Goal: Transaction & Acquisition: Download file/media

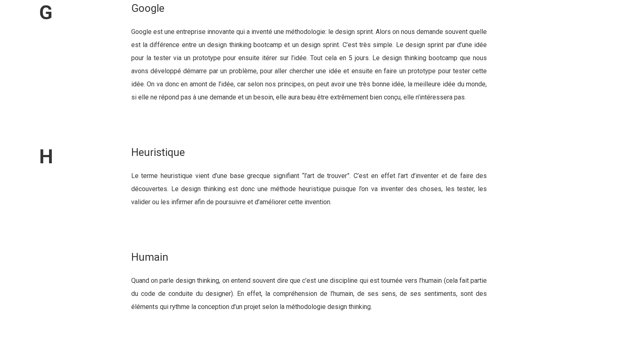
scroll to position [7314, 0]
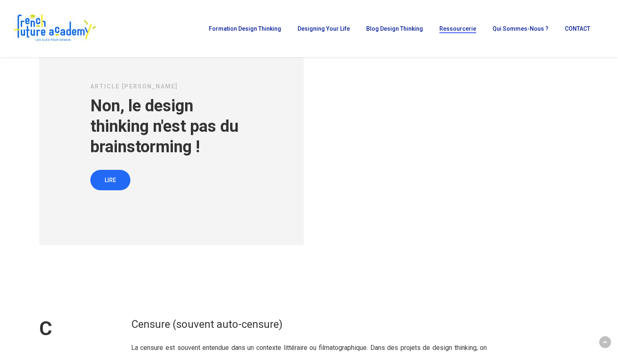
scroll to position [1220, 0]
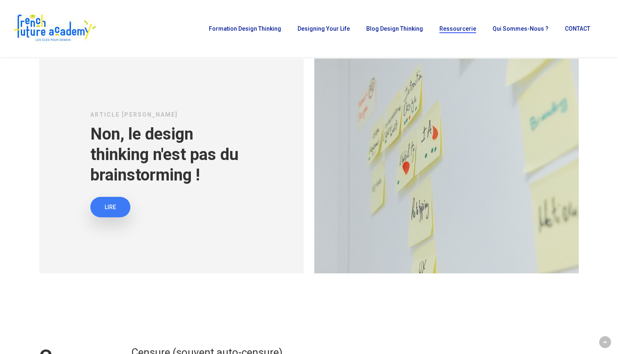
click at [116, 208] on span "LIRE" at bounding box center [110, 207] width 11 height 8
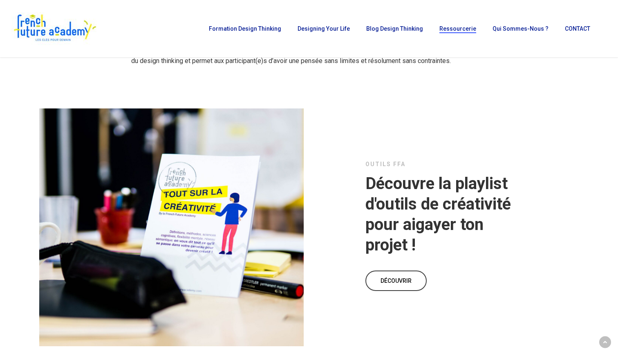
scroll to position [2761, 0]
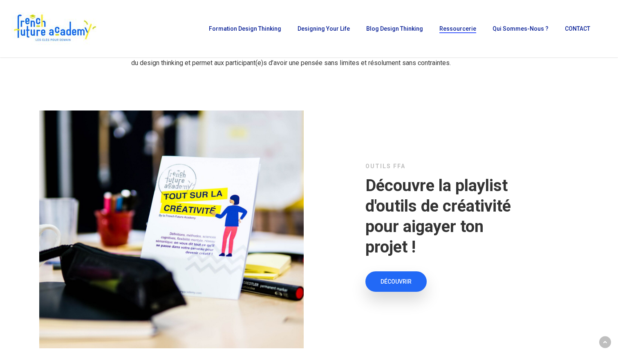
click at [397, 282] on span "DÉCOUVRIR" at bounding box center [396, 281] width 31 height 8
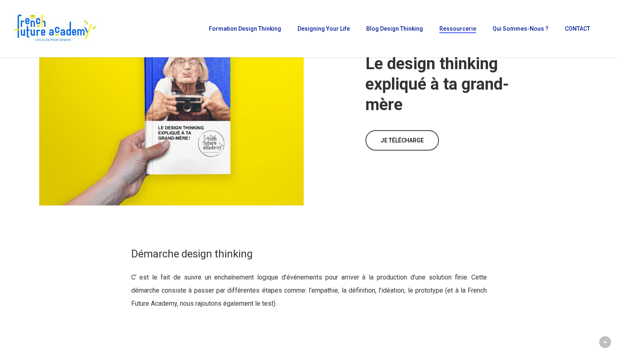
scroll to position [3505, 0]
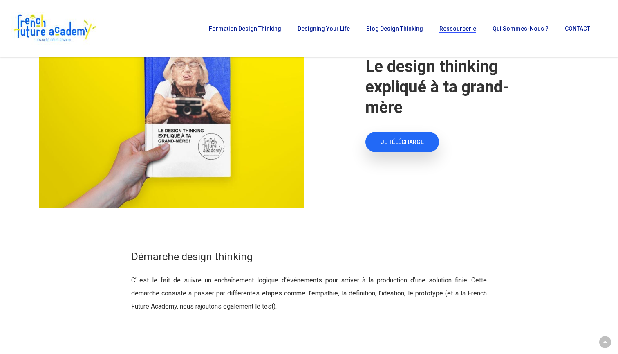
click at [418, 149] on link "JE TÉLÉCHARGE" at bounding box center [403, 142] width 74 height 20
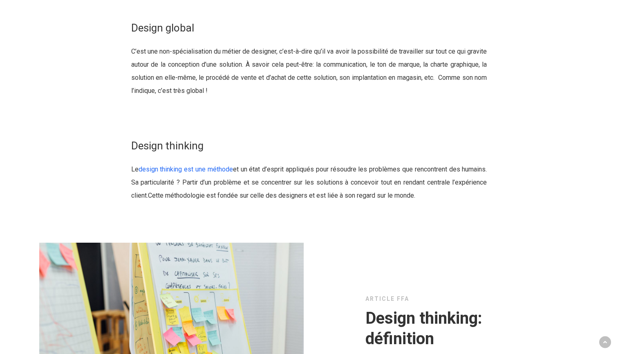
scroll to position [4047, 0]
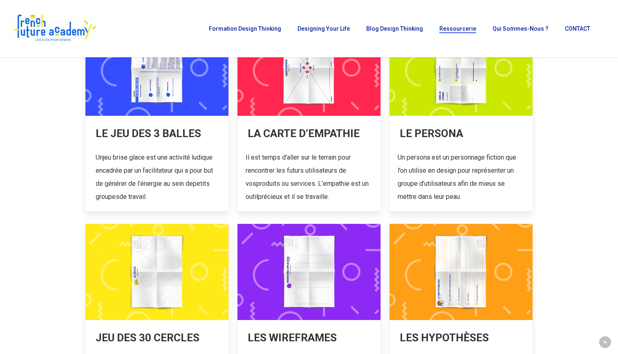
scroll to position [159, 0]
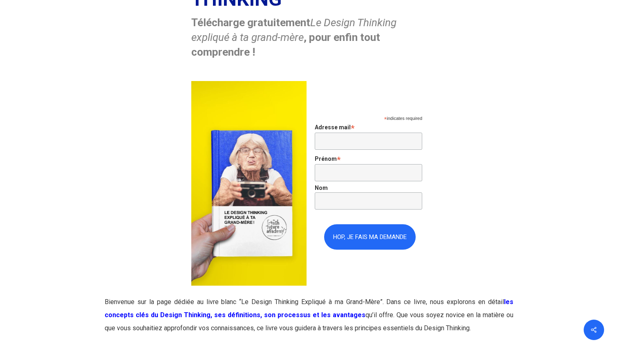
scroll to position [498, 0]
